Goal: Task Accomplishment & Management: Manage account settings

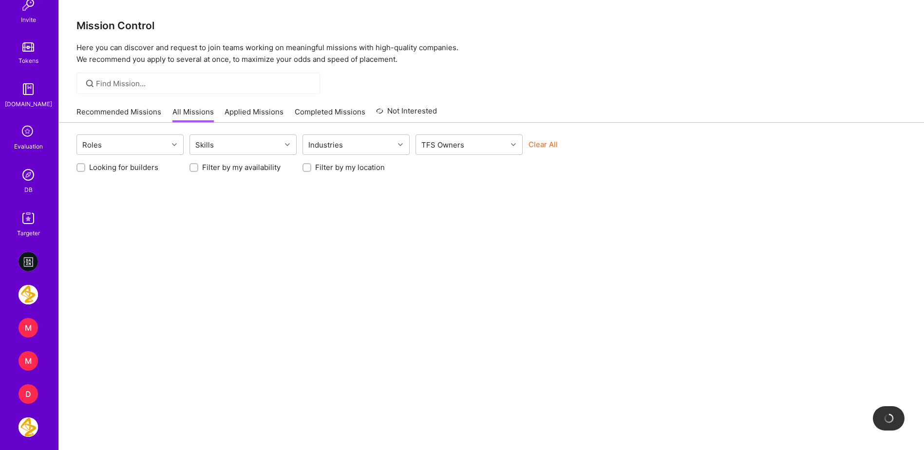
scroll to position [341, 0]
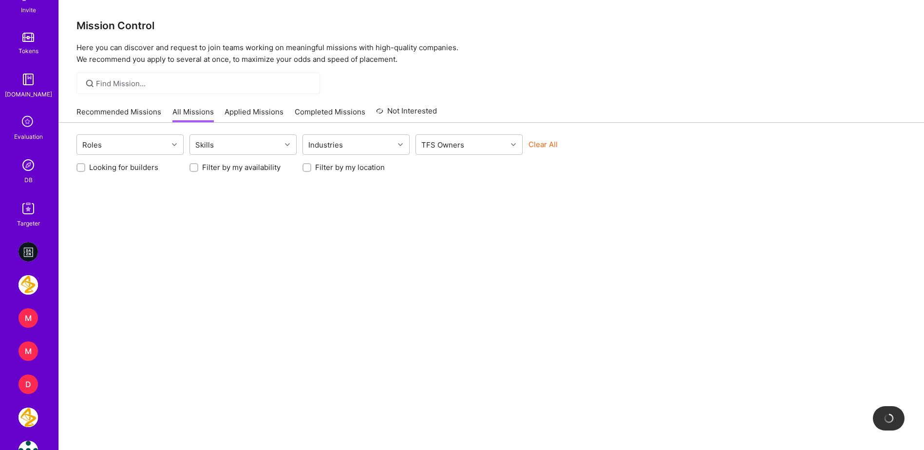
click at [32, 170] on img at bounding box center [28, 164] width 19 height 19
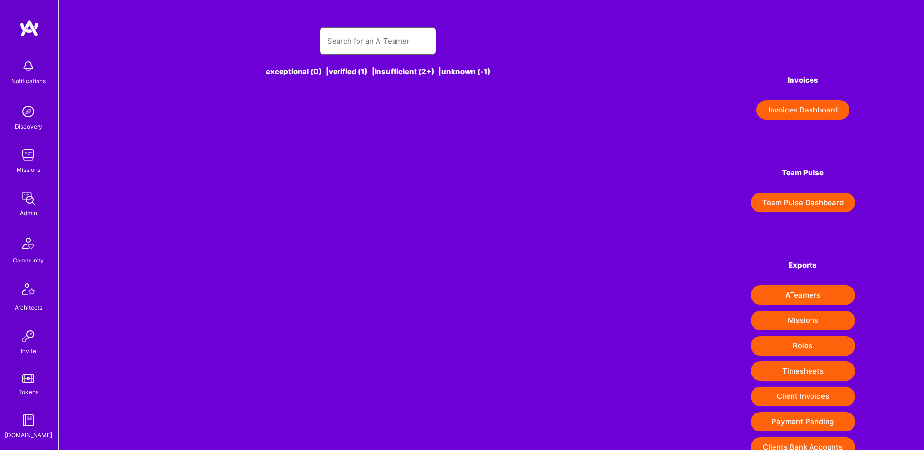
click at [358, 39] on input "text" at bounding box center [377, 41] width 101 height 25
type input "zoeish"
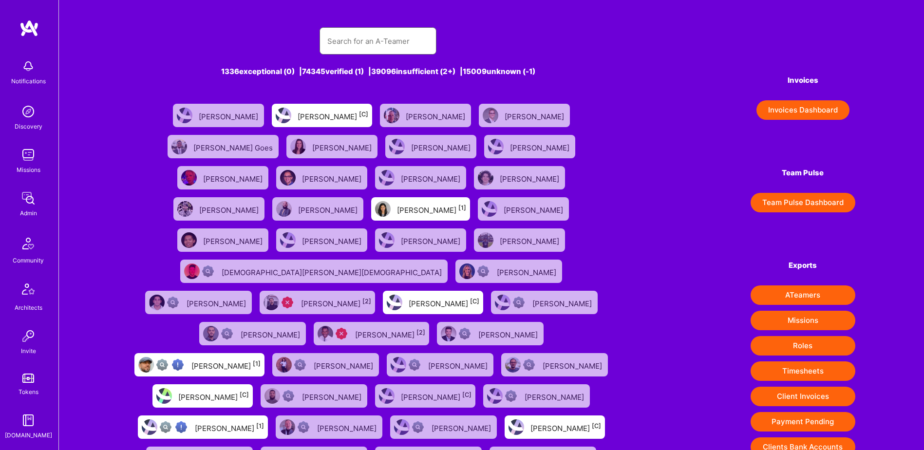
click at [358, 39] on input "text" at bounding box center [377, 41] width 101 height 25
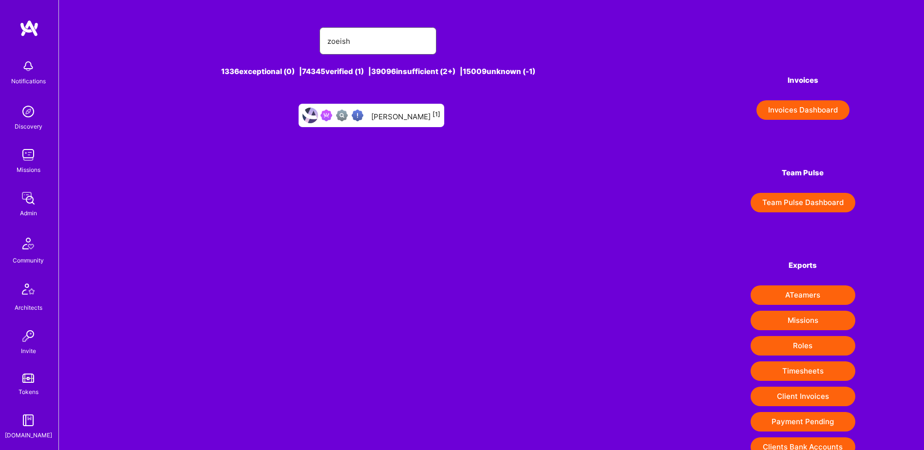
type input "zoeish"
click at [396, 113] on div "Zoeish Lam [1]" at bounding box center [405, 115] width 69 height 13
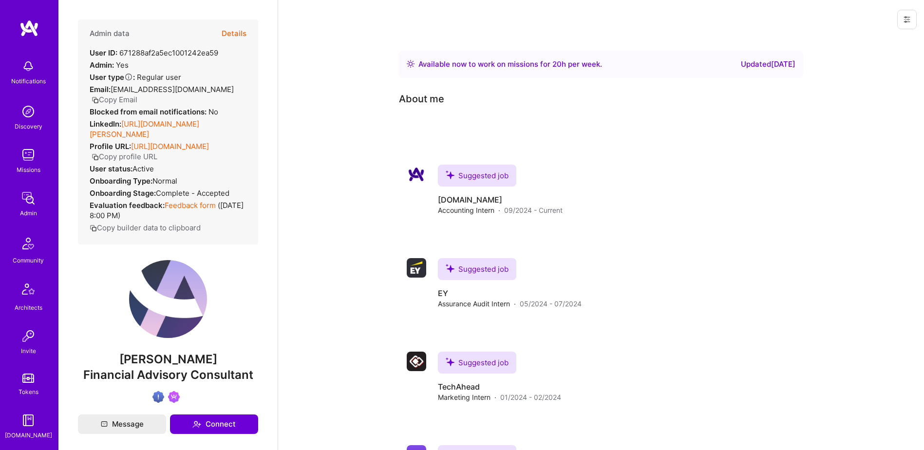
scroll to position [97, 0]
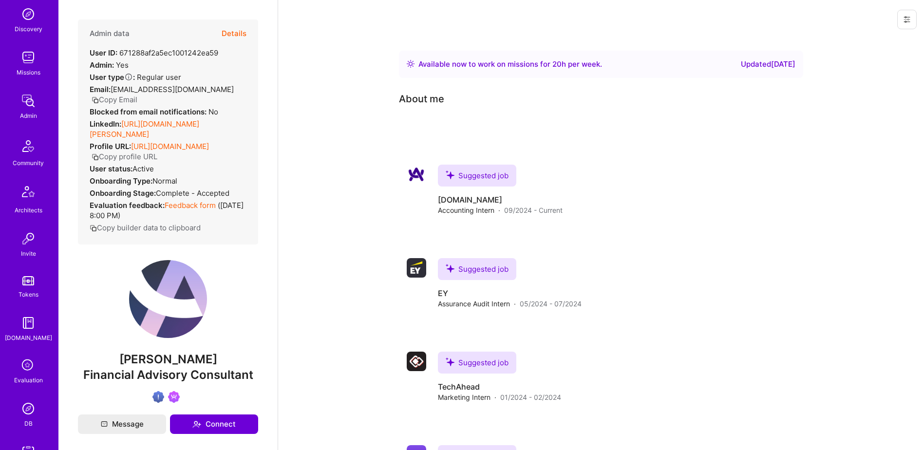
click at [235, 29] on button "Details" at bounding box center [234, 33] width 25 height 28
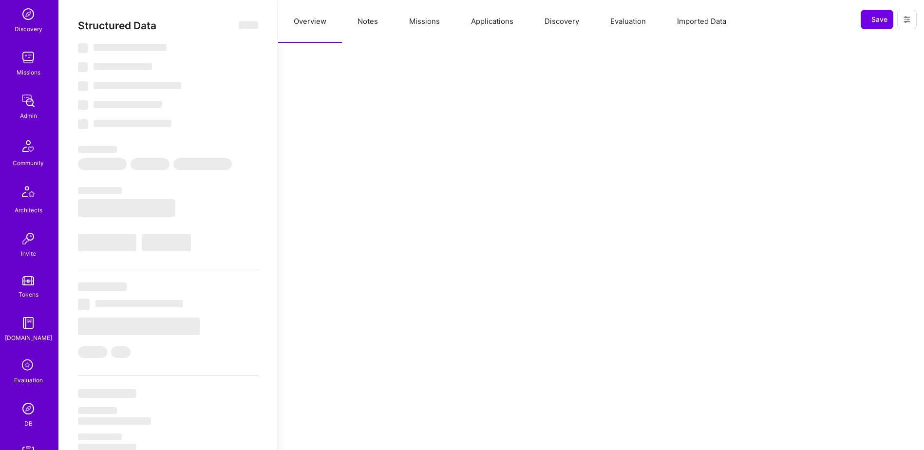
select select "Right Now"
select select "Verified"
select select "US"
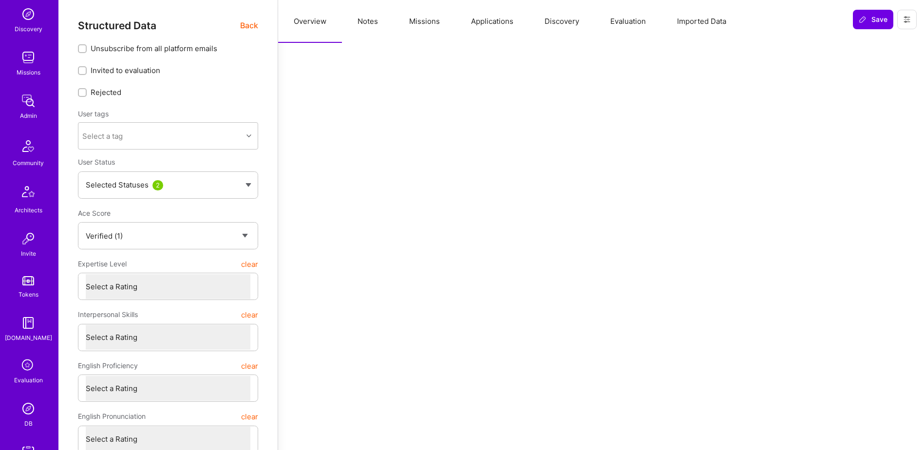
click at [425, 18] on button "Missions" at bounding box center [425, 21] width 62 height 43
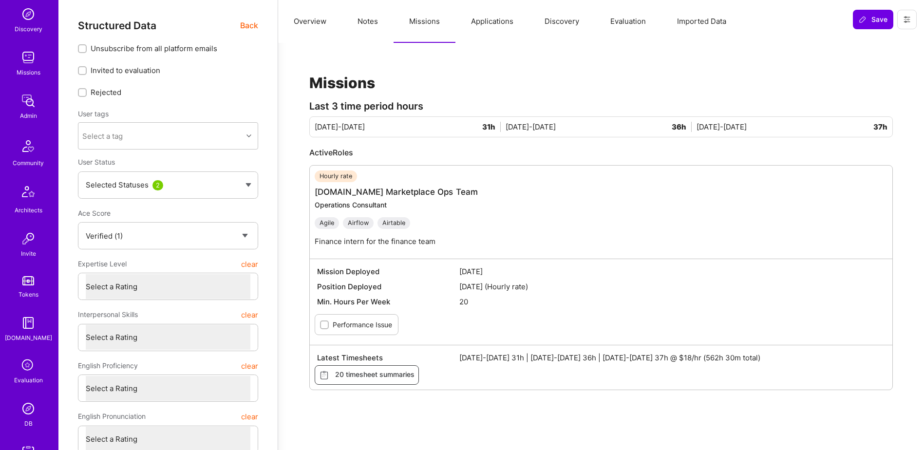
click at [910, 20] on icon at bounding box center [907, 20] width 8 height 8
click at [855, 48] on button "Login as Zoeish" at bounding box center [872, 41] width 90 height 25
